Goal: Navigation & Orientation: Find specific page/section

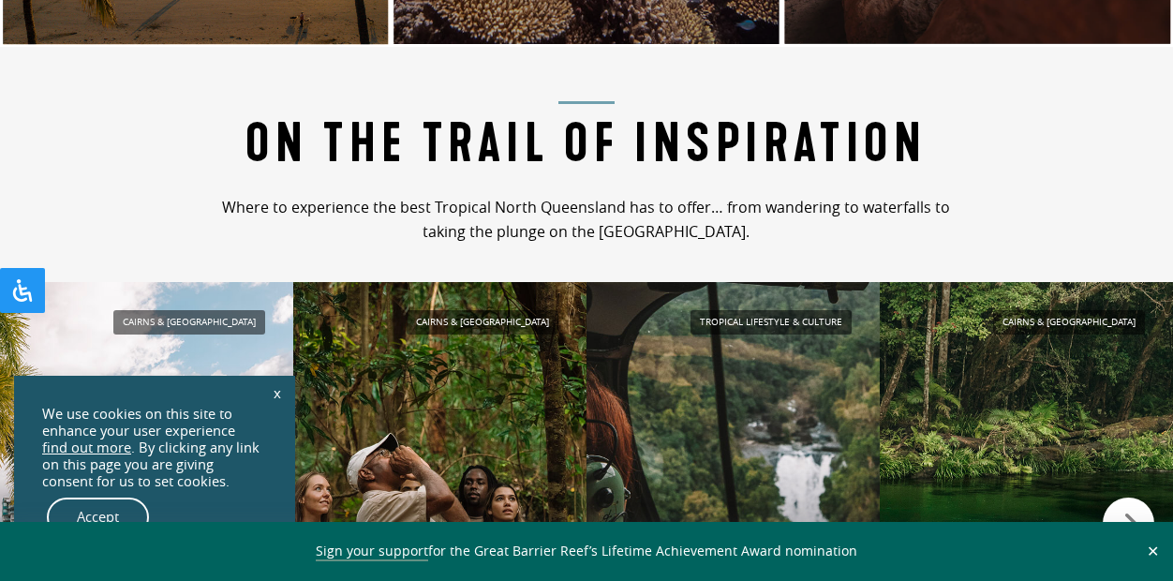
scroll to position [1592, 0]
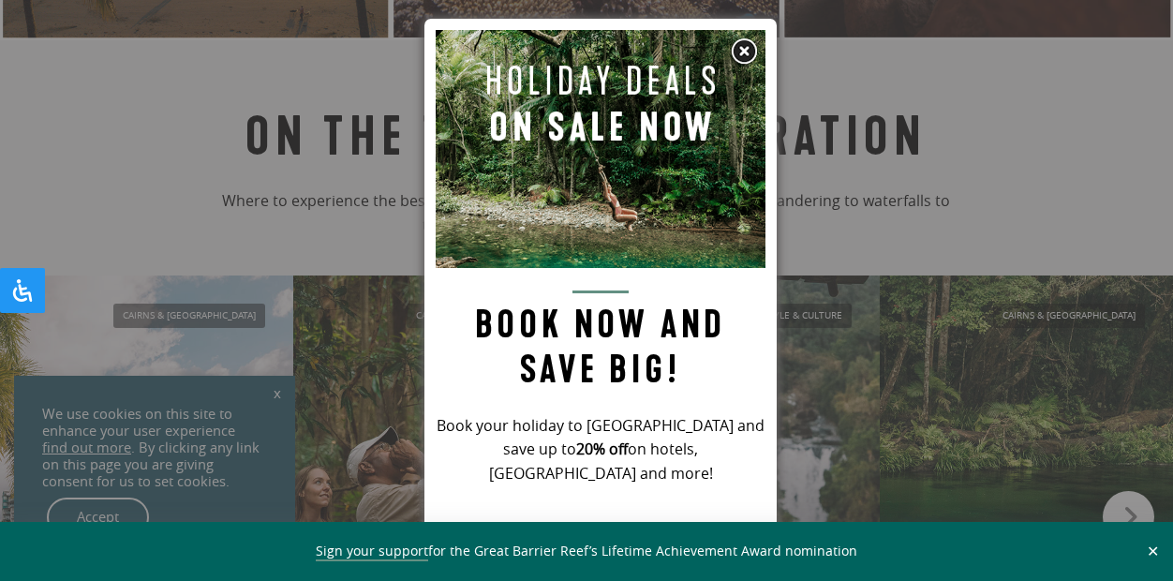
click at [744, 56] on img at bounding box center [744, 51] width 28 height 28
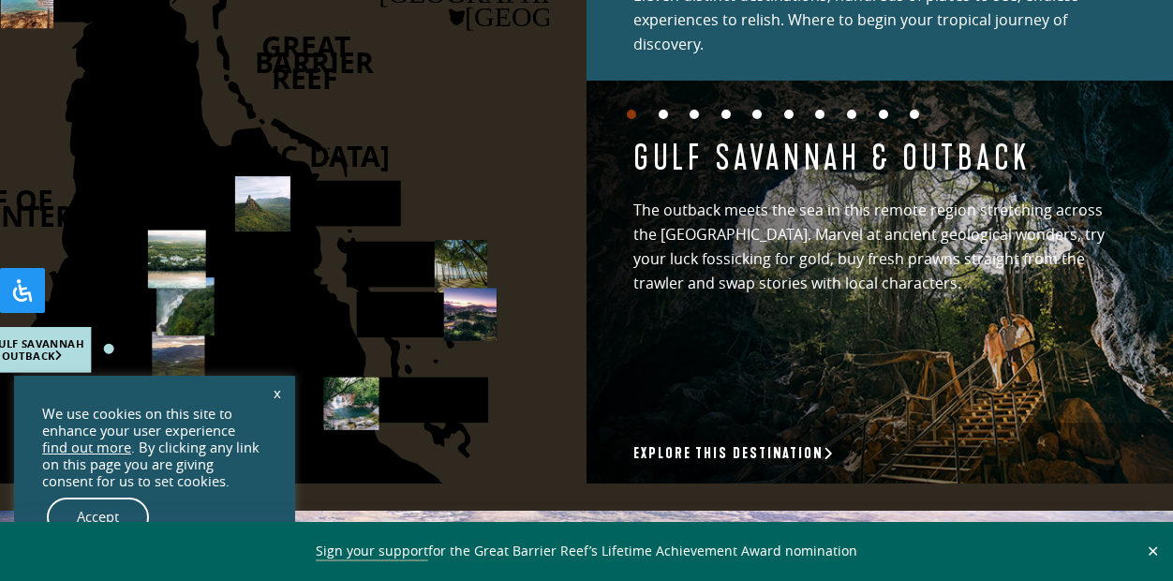
scroll to position [2623, 0]
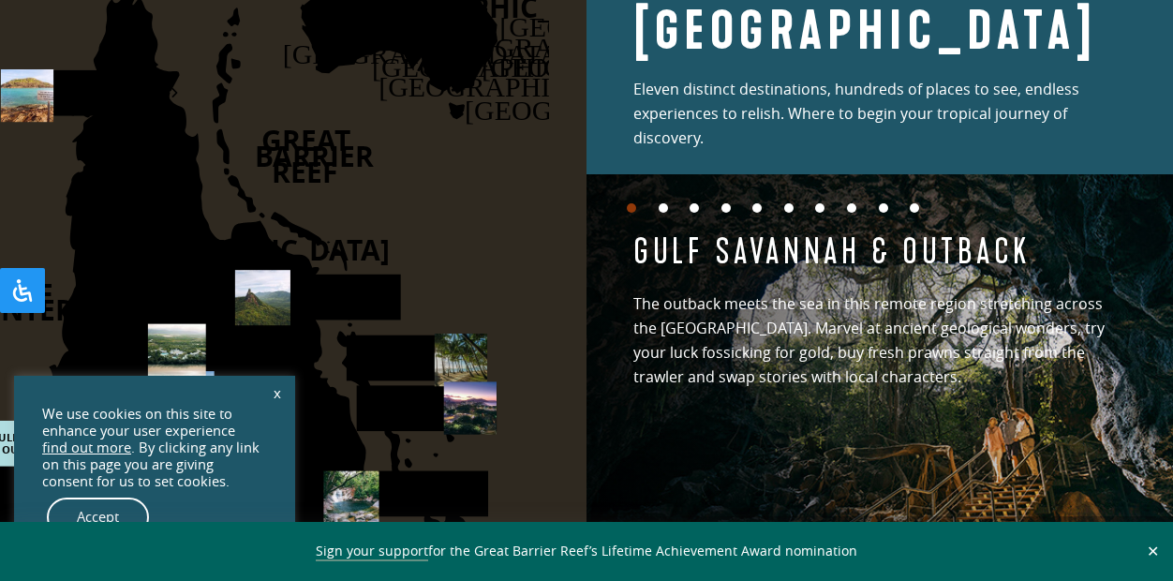
drag, startPoint x: 327, startPoint y: 222, endPoint x: 454, endPoint y: 245, distance: 129.5
click at [454, 245] on icon "DARWIN CAIRNS BRISBANE SYDNEY CANBERRA AUSTRALIA HOBART MELBOURNE ADELAIDE PERT…" at bounding box center [33, 227] width 1032 height 699
click at [437, 222] on icon "DARWIN CAIRNS BRISBANE SYDNEY CANBERRA AUSTRALIA HOBART MELBOURNE ADELAIDE PERT…" at bounding box center [33, 227] width 1032 height 699
click at [108, 83] on rect at bounding box center [71, 93] width 140 height 46
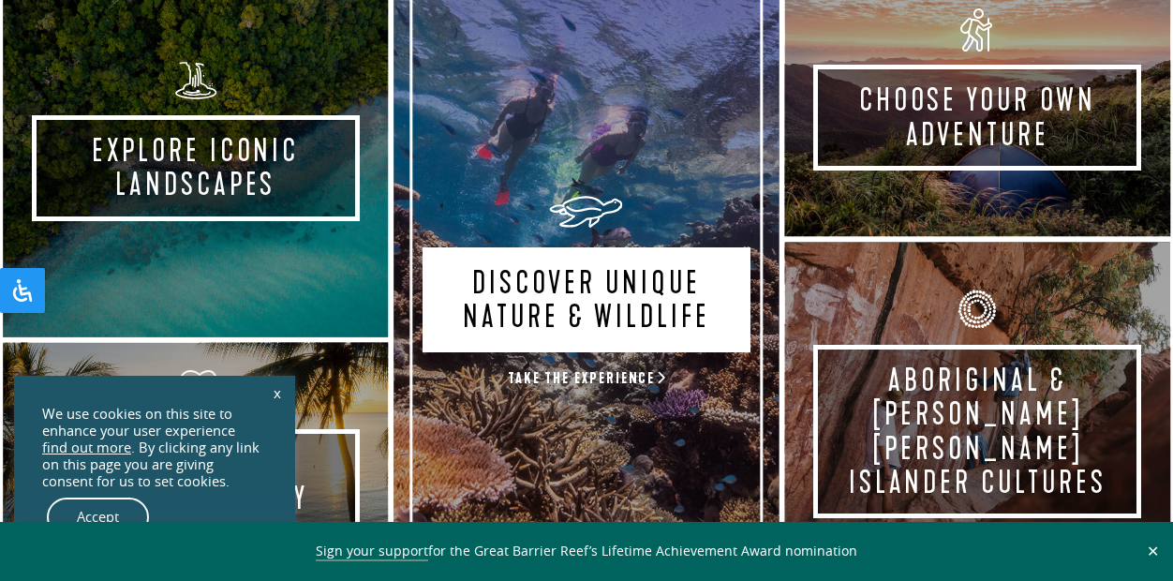
scroll to position [1030, 0]
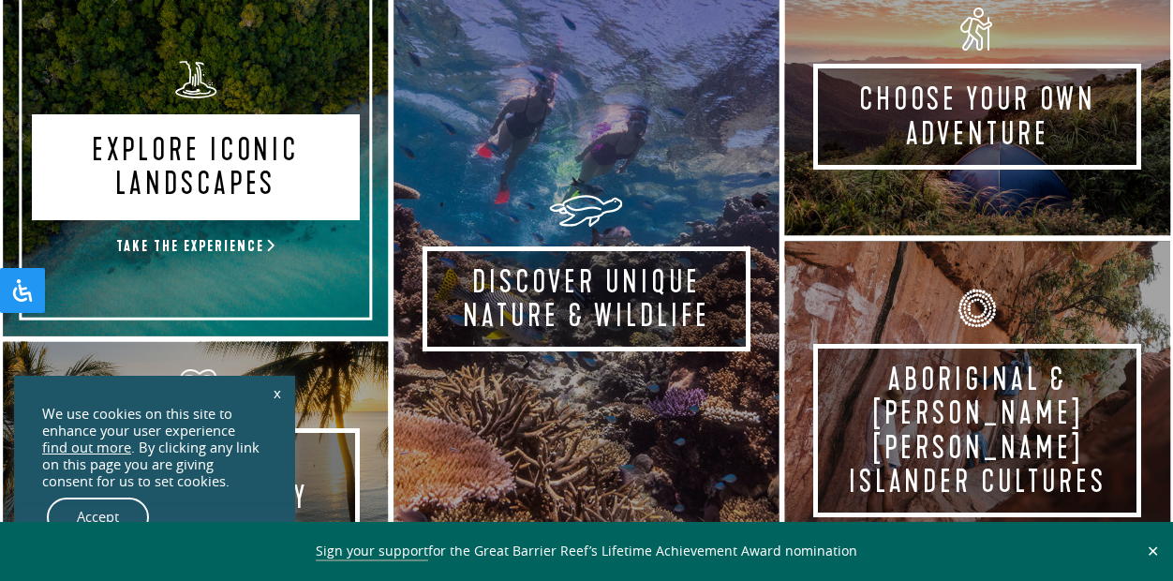
click at [245, 145] on link "Explore Iconic Landscapes Take the experience" at bounding box center [195, 157] width 391 height 364
